Goal: Task Accomplishment & Management: Use online tool/utility

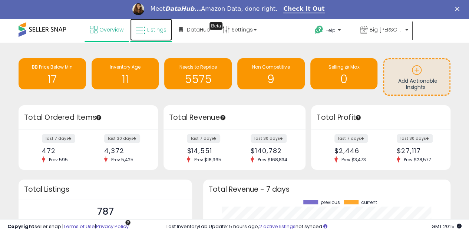
click at [152, 32] on span "Listings" at bounding box center [156, 29] width 19 height 7
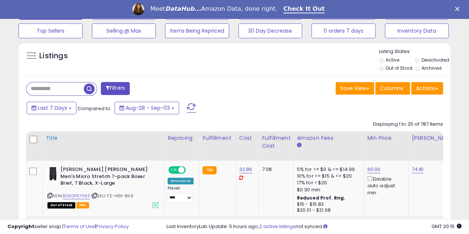
scroll to position [250, 0]
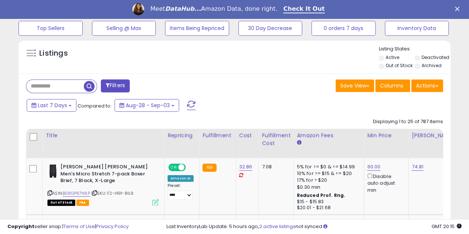
click at [68, 88] on input "text" at bounding box center [55, 86] width 58 height 13
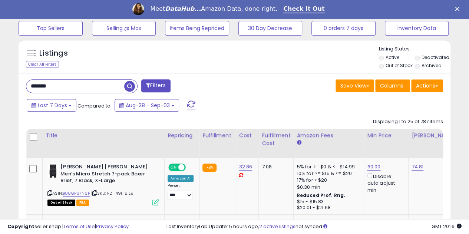
type input "*******"
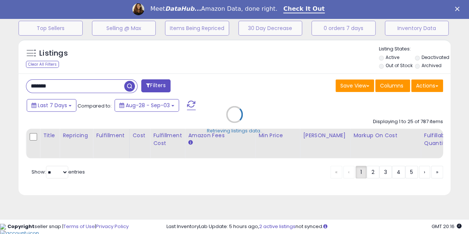
scroll to position [243, 0]
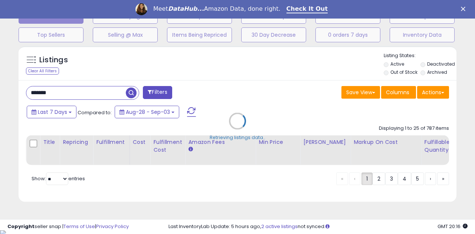
click at [134, 86] on div "Retrieving listings data.." at bounding box center [237, 126] width 449 height 169
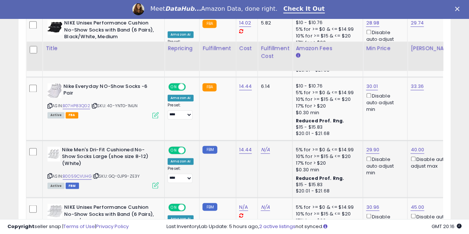
scroll to position [570, 0]
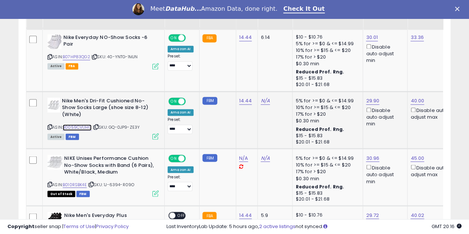
click at [87, 126] on link "B0059CVUHG" at bounding box center [77, 127] width 29 height 6
